Goal: Transaction & Acquisition: Purchase product/service

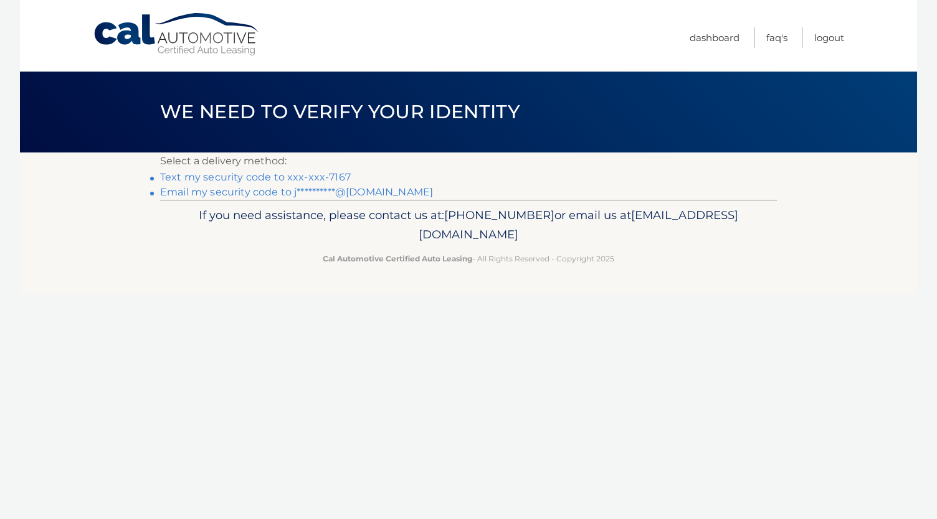
click at [305, 176] on link "Text my security code to xxx-xxx-7167" at bounding box center [255, 177] width 191 height 12
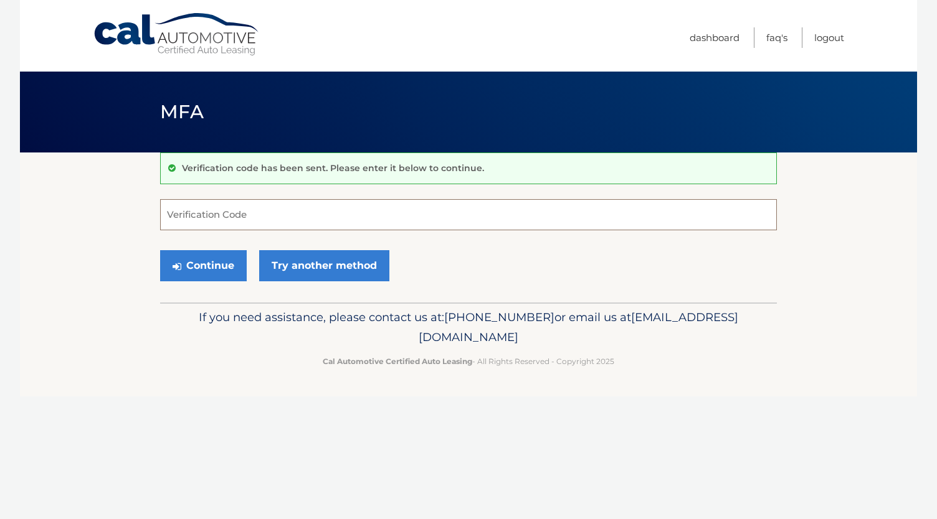
click at [275, 217] on input "Verification Code" at bounding box center [468, 214] width 616 height 31
type input "383978"
click at [203, 262] on button "Continue" at bounding box center [203, 265] width 87 height 31
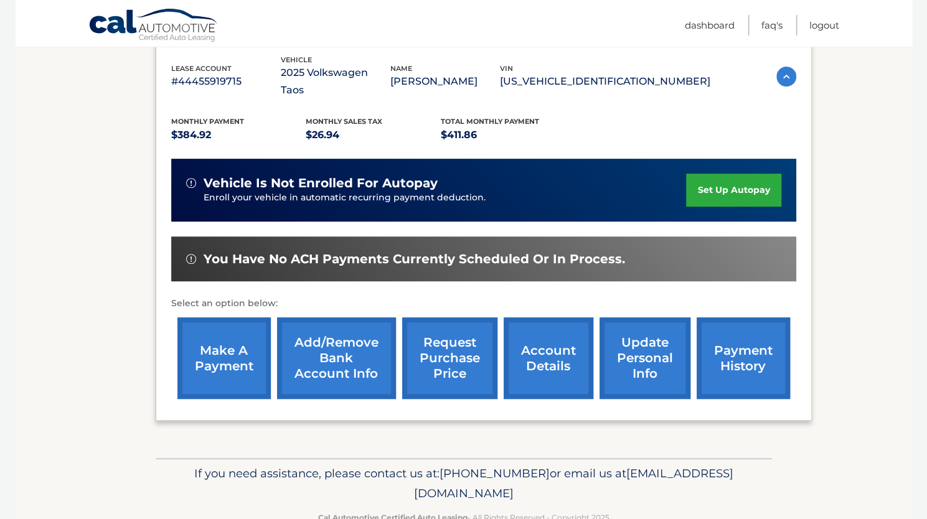
scroll to position [234, 0]
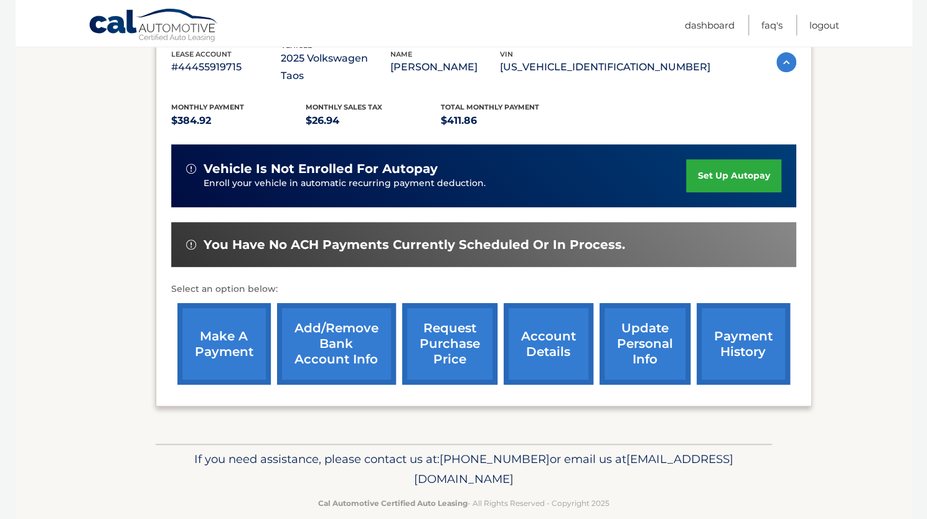
click at [184, 354] on link "make a payment" at bounding box center [223, 344] width 93 height 82
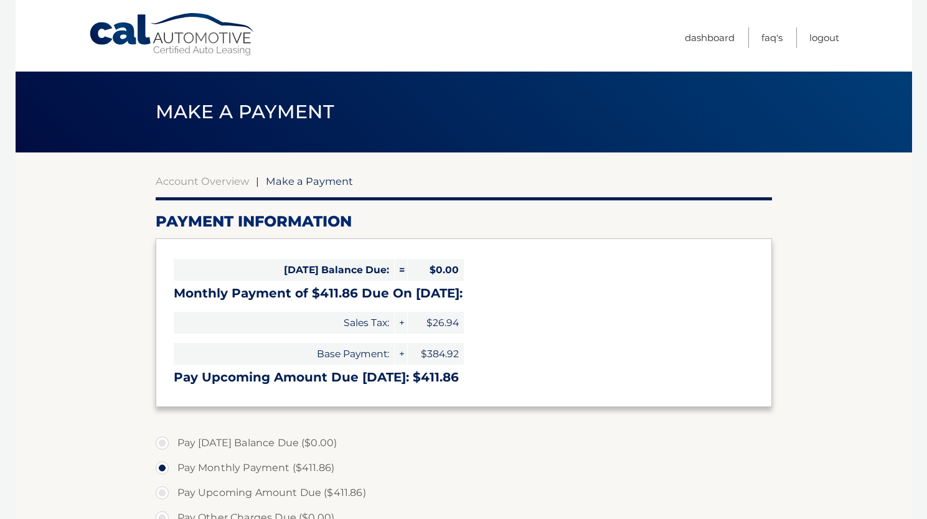
select select "Zjk2YzY3NWQtOWNhYy00NDc1LWFlYjMtYmIxZGZiY2ViMzUw"
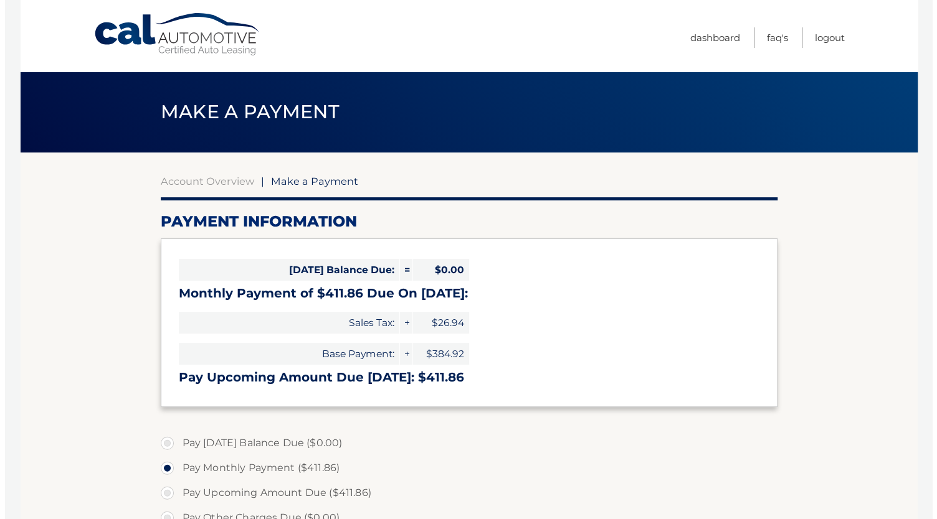
scroll to position [370, 0]
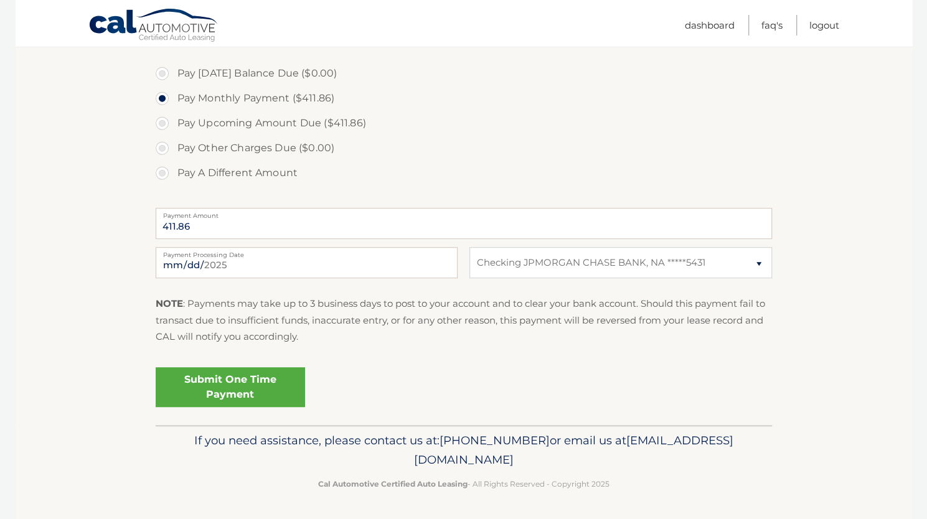
click at [249, 382] on link "Submit One Time Payment" at bounding box center [230, 387] width 149 height 40
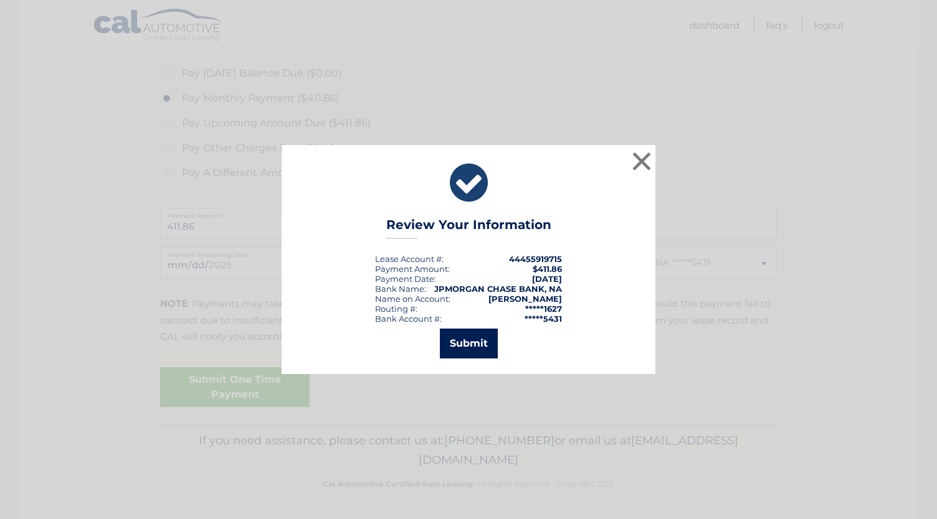
click at [463, 349] on button "Submit" at bounding box center [469, 344] width 58 height 30
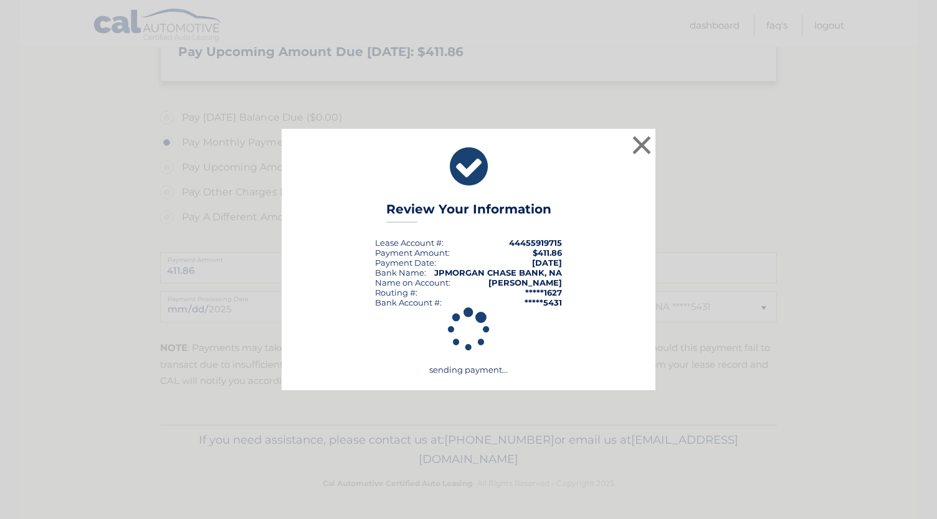
scroll to position [325, 0]
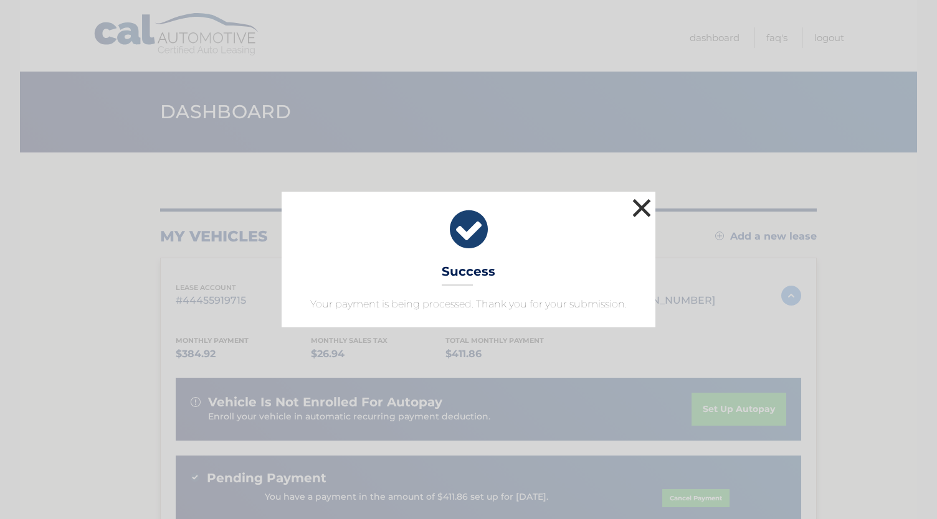
click at [638, 200] on button "×" at bounding box center [641, 208] width 25 height 25
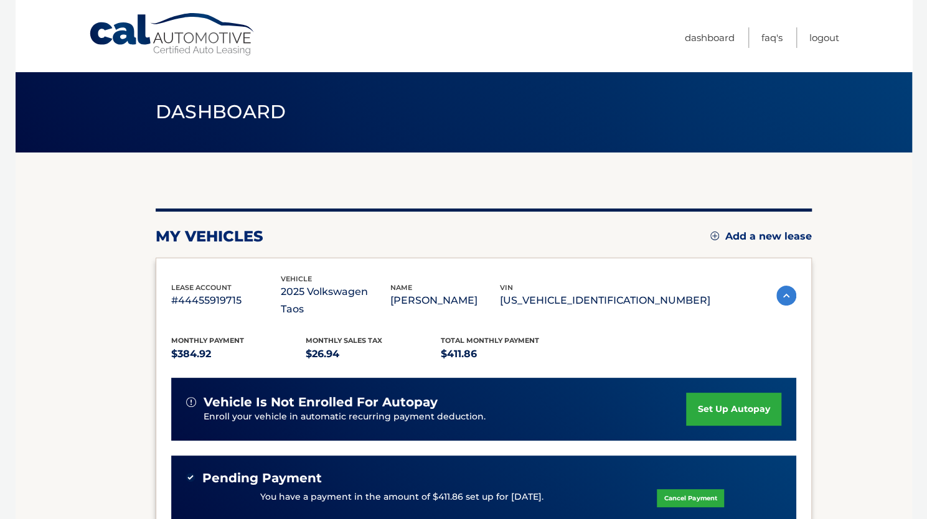
drag, startPoint x: 859, startPoint y: 125, endPoint x: 904, endPoint y: -57, distance: 186.7
click at [904, 0] on html "Cal Automotive Menu Dashboard FAQ's Logout" at bounding box center [463, 259] width 927 height 519
